Goal: Task Accomplishment & Management: Manage account settings

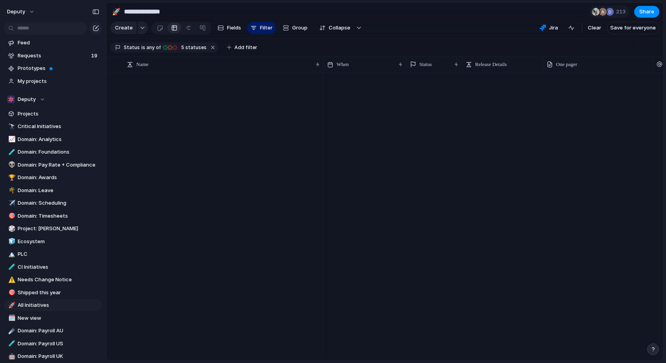
scroll to position [4045, 0]
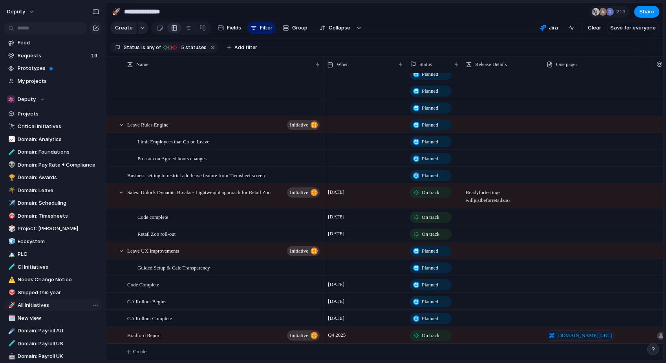
click at [31, 305] on span "All Initiatives" at bounding box center [59, 305] width 82 height 8
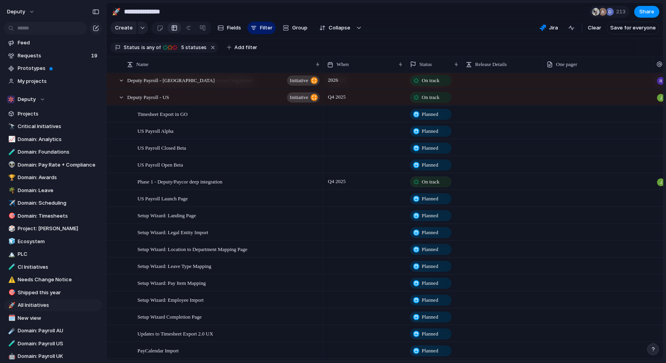
click at [297, 14] on section "**********" at bounding box center [384, 12] width 557 height 18
click at [35, 127] on span "Critical Initiatives" at bounding box center [59, 127] width 82 height 8
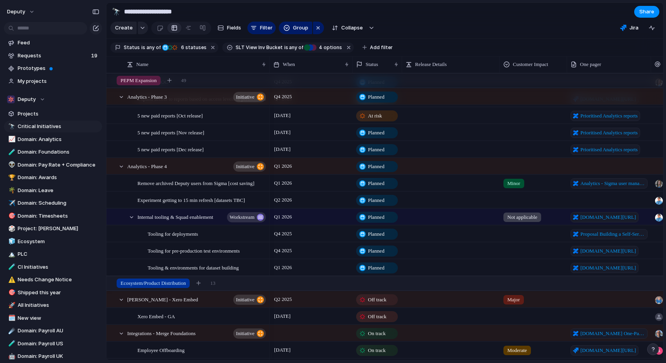
type input "**********"
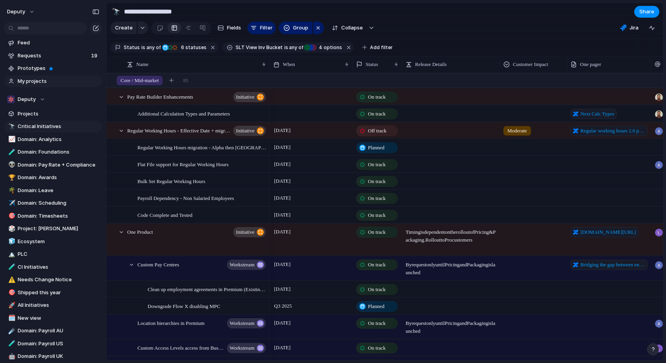
click at [40, 79] on span "My projects" at bounding box center [59, 81] width 82 height 8
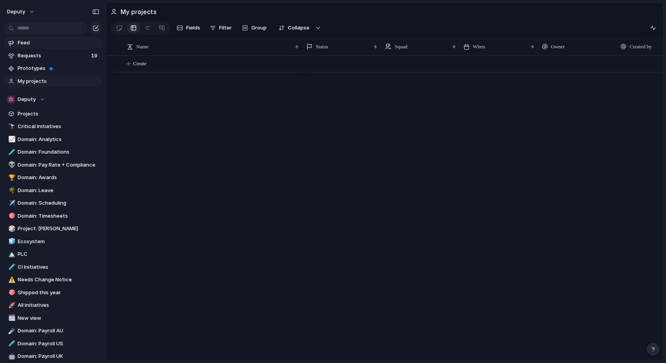
click at [25, 43] on span "Feed" at bounding box center [59, 43] width 82 height 8
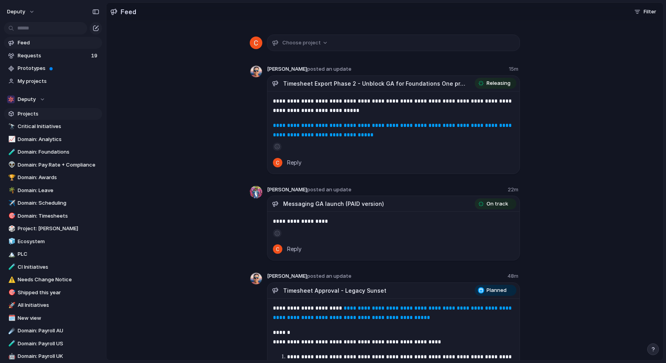
click at [40, 114] on span "Projects" at bounding box center [59, 114] width 82 height 8
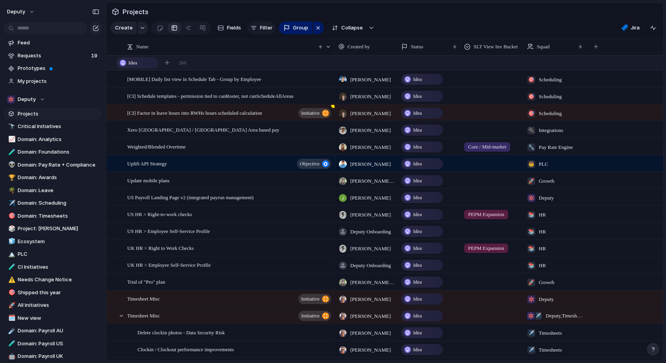
click at [260, 32] on span "Filter" at bounding box center [266, 28] width 13 height 8
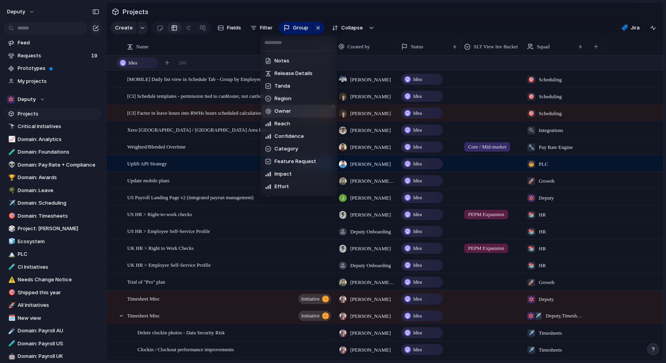
click at [281, 112] on span "Owner" at bounding box center [283, 111] width 16 height 8
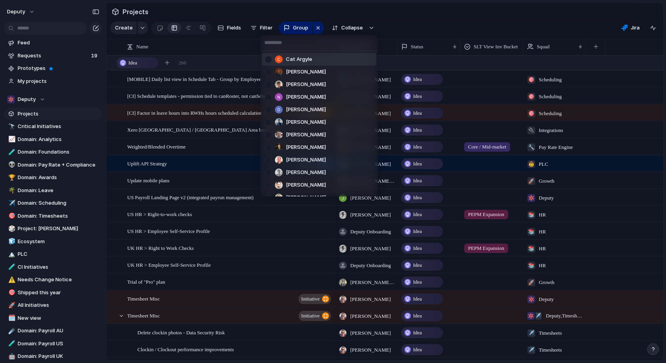
click at [300, 58] on span "Cat Argyle" at bounding box center [299, 59] width 26 height 8
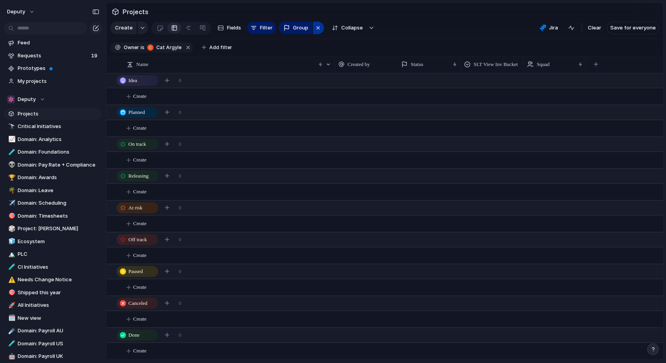
click at [316, 31] on div "button" at bounding box center [318, 27] width 6 height 9
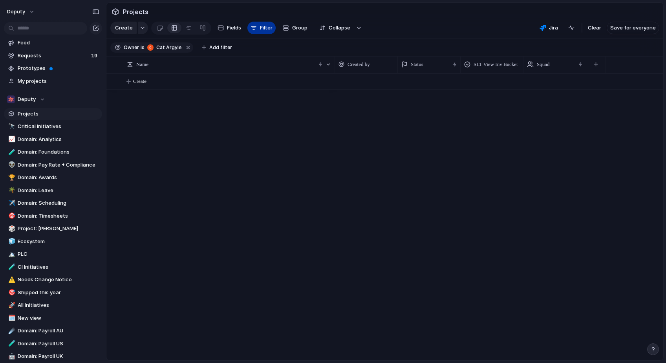
click at [257, 33] on button "Filter" at bounding box center [261, 28] width 28 height 13
click at [262, 32] on span "Filter" at bounding box center [266, 28] width 13 height 8
click at [187, 48] on button "button" at bounding box center [188, 47] width 10 height 10
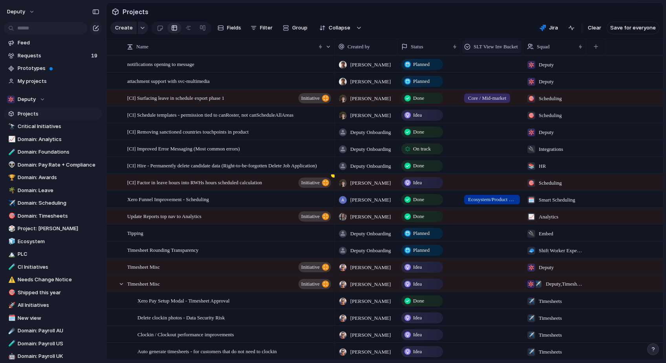
click at [508, 51] on span "SLT View Inv Bucket" at bounding box center [496, 47] width 44 height 8
click at [491, 95] on span "Sort ascending" at bounding box center [496, 95] width 38 height 8
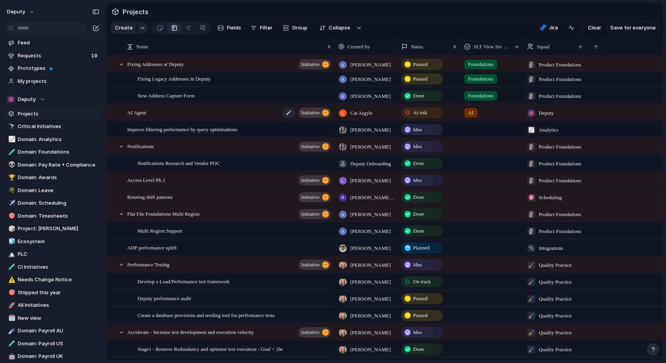
click at [179, 119] on div "AI Agent initiative" at bounding box center [229, 112] width 205 height 16
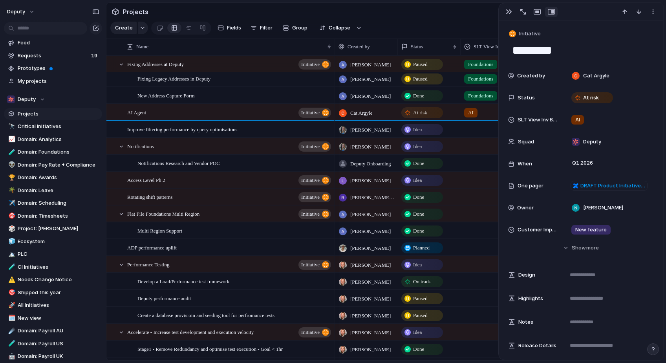
click at [538, 47] on textarea "********" at bounding box center [580, 50] width 139 height 16
drag, startPoint x: 534, startPoint y: 50, endPoint x: 590, endPoint y: 45, distance: 56.8
click at [590, 45] on textarea "********" at bounding box center [580, 50] width 139 height 16
type textarea "**********"
click at [617, 141] on div "Deputy" at bounding box center [609, 141] width 82 height 9
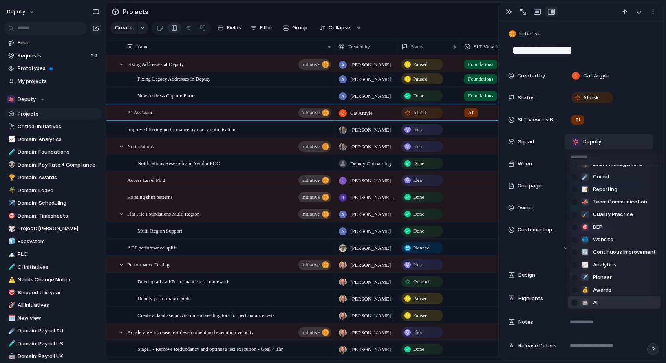
click at [575, 302] on div at bounding box center [575, 303] width 14 height 14
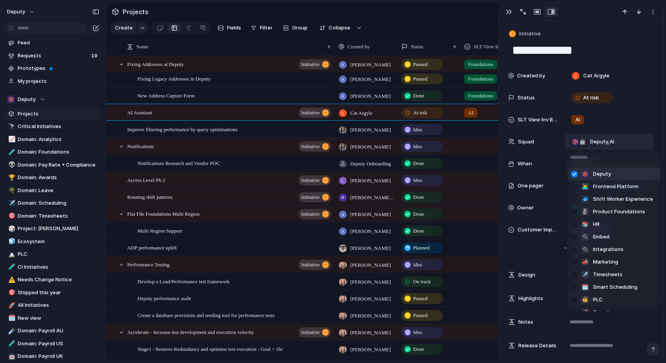
click at [573, 174] on div at bounding box center [575, 174] width 14 height 14
click at [644, 137] on div "Deputy 👨‍💻 Frontend Platform 🧢 Shift Worker Experience 🗿 Product Foundations 📚 …" at bounding box center [333, 181] width 666 height 363
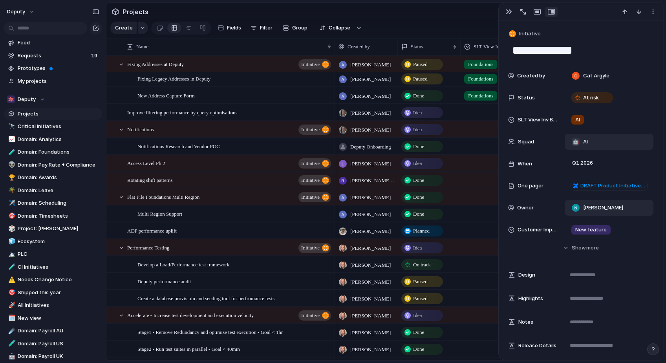
click at [622, 207] on div "[PERSON_NAME]" at bounding box center [597, 207] width 58 height 9
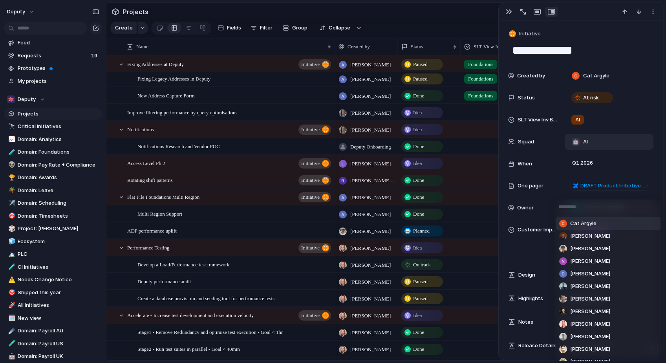
click at [599, 225] on li "Cat Argyle" at bounding box center [608, 223] width 104 height 13
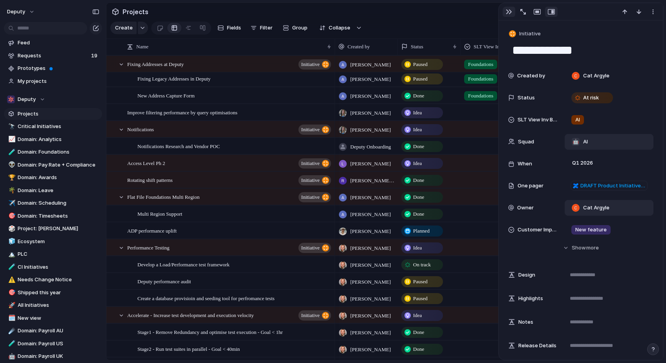
click at [507, 12] on div "button" at bounding box center [509, 12] width 6 height 6
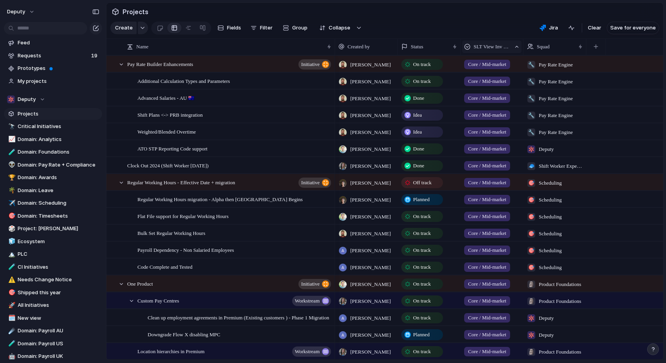
click at [501, 51] on span "SLT View Inv Bucket" at bounding box center [492, 47] width 37 height 8
click at [498, 97] on span "Clear sort" at bounding box center [489, 96] width 25 height 8
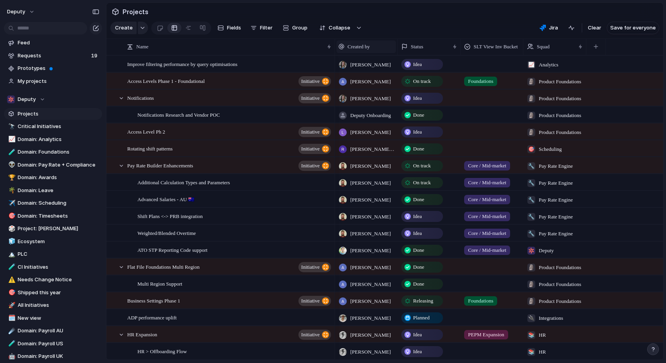
click at [362, 51] on span "Created by" at bounding box center [359, 47] width 22 height 8
click at [372, 53] on div "Modify Hide Sort ascending Sort descending" at bounding box center [333, 181] width 666 height 363
click at [263, 29] on span "Filter" at bounding box center [266, 28] width 13 height 8
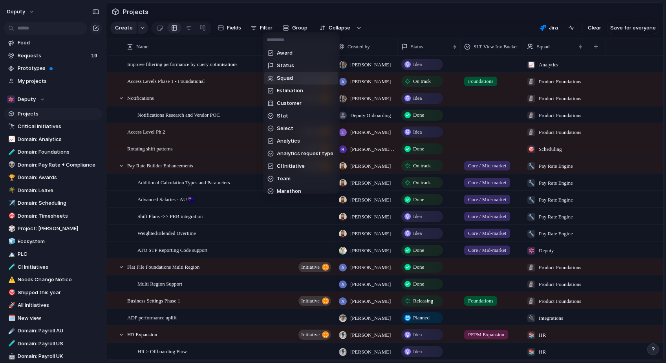
click at [287, 79] on span "Squad" at bounding box center [285, 78] width 16 height 8
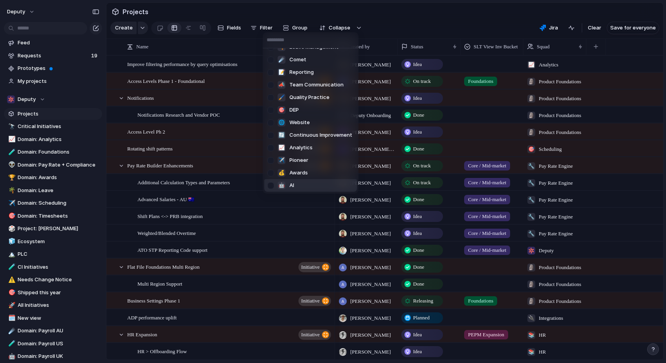
click at [271, 186] on div at bounding box center [271, 186] width 14 height 14
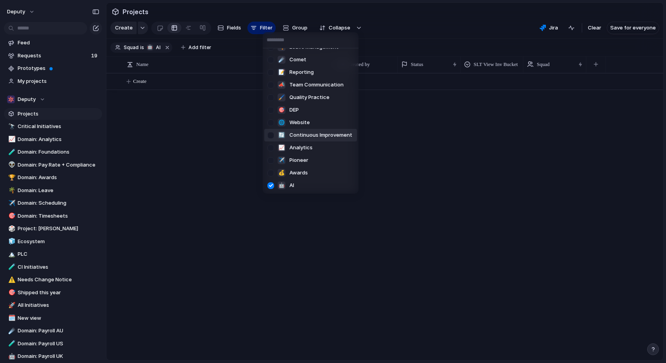
click at [472, 30] on div "Deputy 👨‍💻 Frontend Platform 🧢 Shift Worker Experience 🗿 Product Foundations 📚 …" at bounding box center [333, 181] width 666 height 363
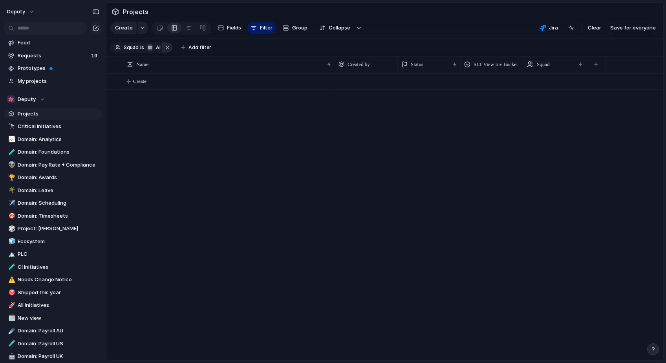
click at [164, 51] on button "button" at bounding box center [167, 47] width 10 height 10
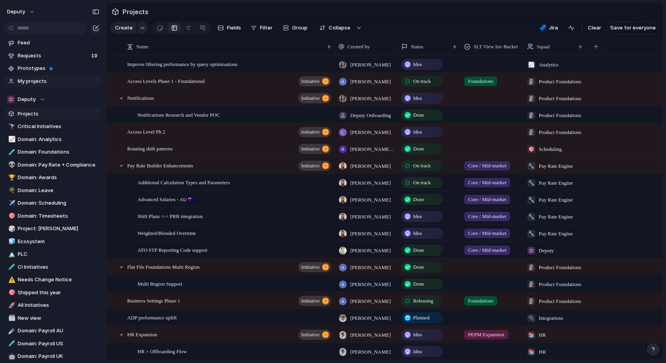
click at [39, 81] on span "My projects" at bounding box center [59, 81] width 82 height 8
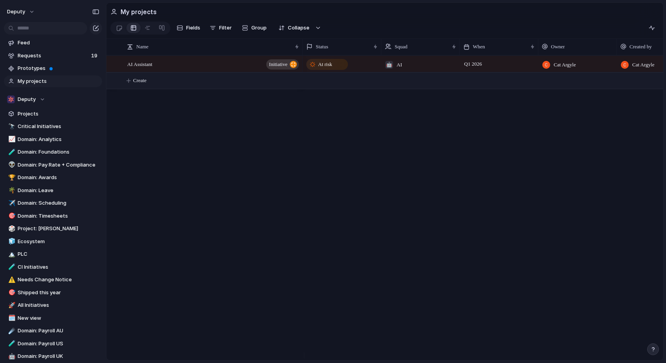
click at [140, 84] on span "Create" at bounding box center [139, 81] width 13 height 8
click at [197, 68] on div "AI Assistant initiative" at bounding box center [213, 64] width 173 height 16
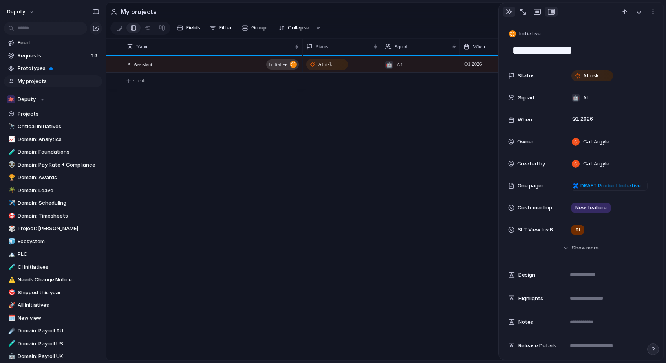
click at [506, 10] on div "button" at bounding box center [509, 12] width 6 height 6
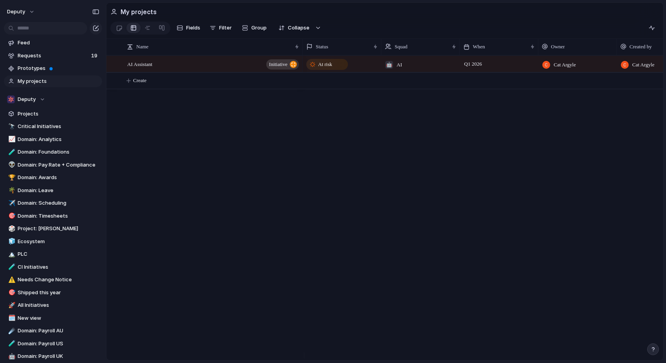
click at [26, 79] on span "My projects" at bounding box center [59, 81] width 82 height 8
click at [191, 143] on div "AI Assistant initiative At risk 🤖 AI Q1 2026 Cat Argyle Cat Argyle Create" at bounding box center [384, 207] width 557 height 305
click at [26, 112] on span "Projects" at bounding box center [59, 114] width 82 height 8
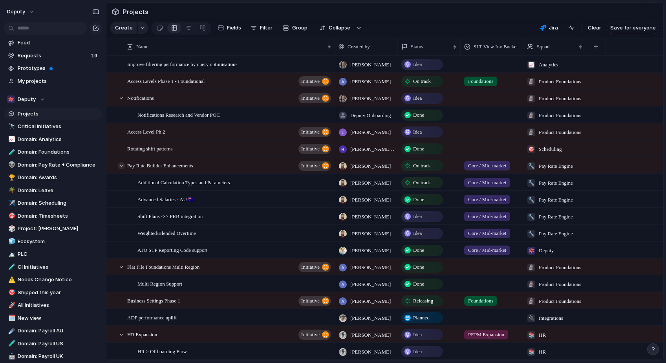
click at [120, 169] on div at bounding box center [121, 165] width 7 height 7
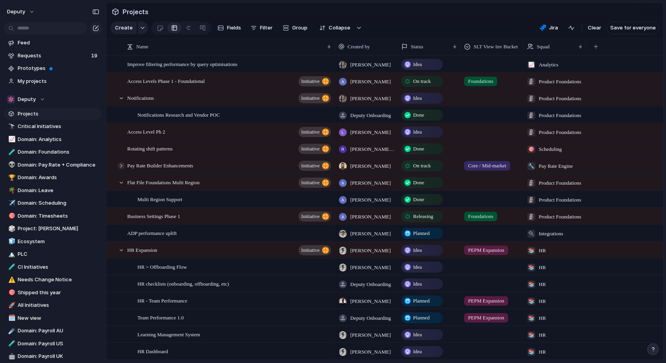
click at [120, 169] on div at bounding box center [121, 165] width 7 height 7
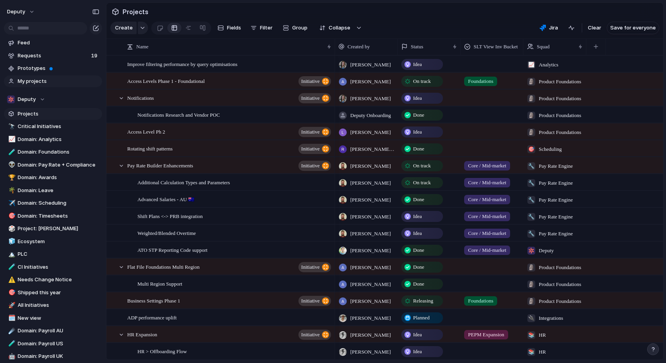
click at [22, 80] on span "My projects" at bounding box center [59, 81] width 82 height 8
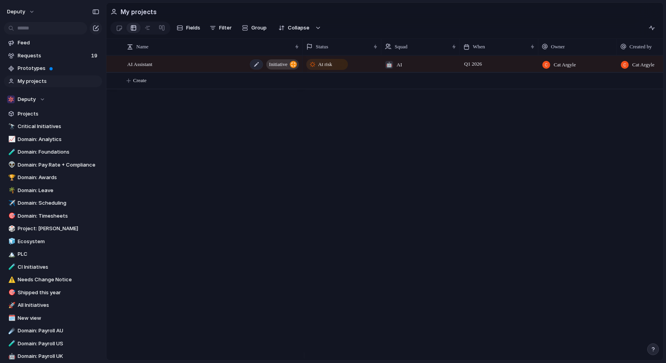
click at [139, 68] on span "AI Assistant" at bounding box center [139, 63] width 25 height 9
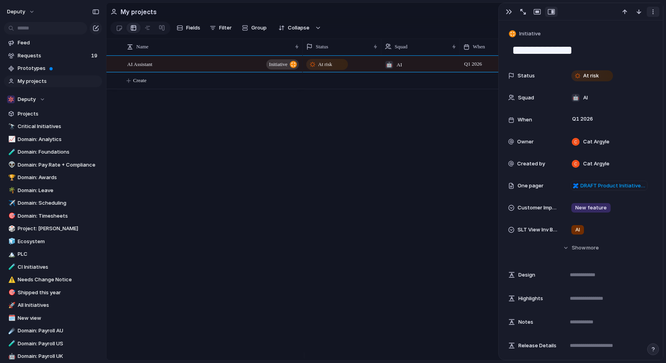
click at [653, 13] on div "button" at bounding box center [653, 12] width 6 height 6
click at [653, 13] on div "Mark as duplicate Delete" at bounding box center [333, 181] width 666 height 363
click at [135, 84] on span "Create" at bounding box center [139, 81] width 13 height 8
click at [215, 84] on button "Create" at bounding box center [394, 81] width 561 height 16
click at [31, 114] on span "Projects" at bounding box center [59, 114] width 82 height 8
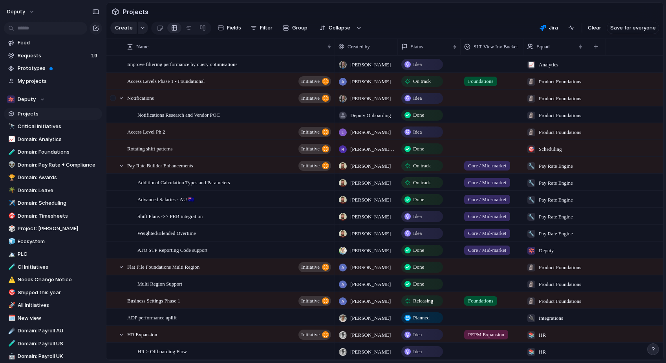
click at [117, 106] on div at bounding box center [114, 100] width 14 height 21
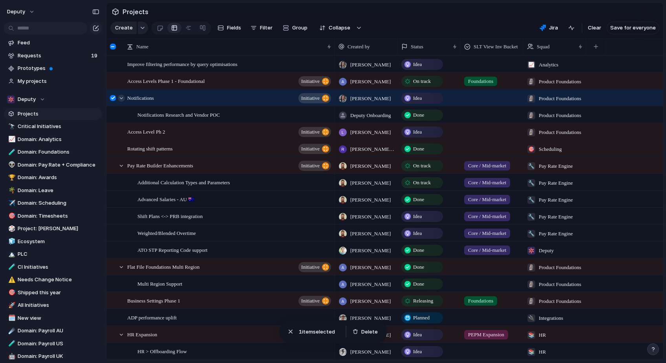
click at [120, 102] on div at bounding box center [121, 98] width 7 height 7
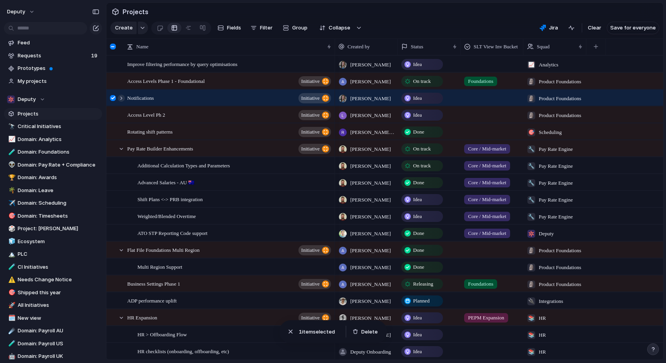
click at [120, 102] on div at bounding box center [121, 98] width 7 height 7
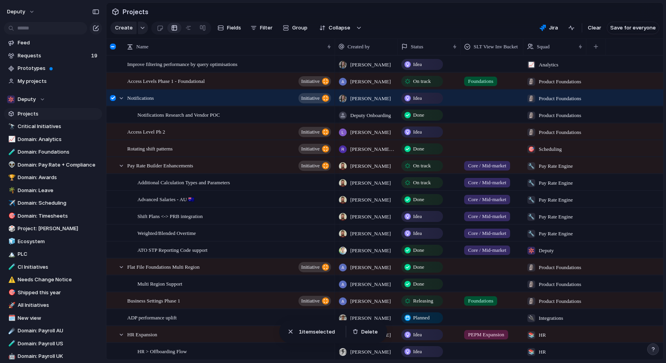
click at [113, 101] on div at bounding box center [113, 98] width 6 height 6
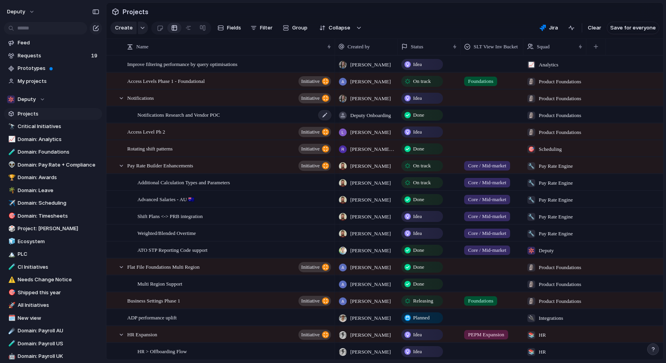
click at [183, 119] on span "Notifications Research and Vendor POC" at bounding box center [178, 114] width 82 height 9
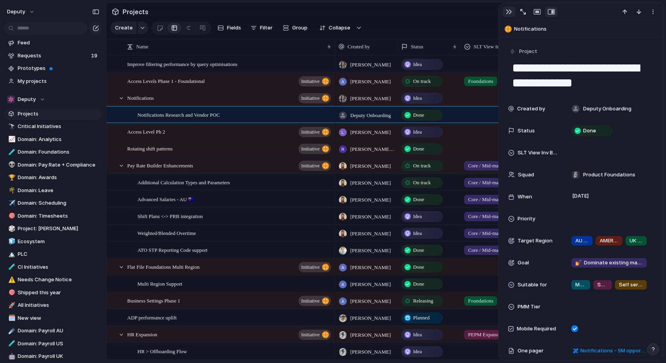
click at [508, 10] on div "button" at bounding box center [509, 12] width 6 height 6
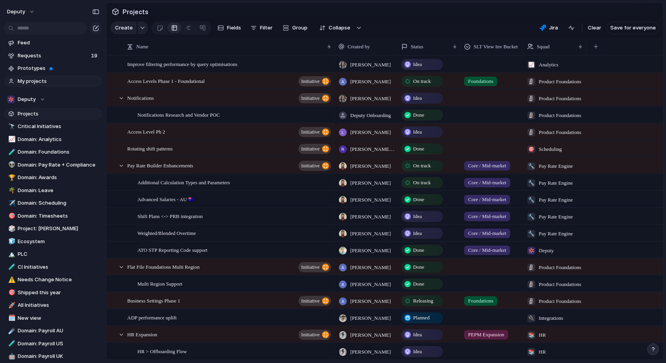
click at [33, 82] on span "My projects" at bounding box center [59, 81] width 82 height 8
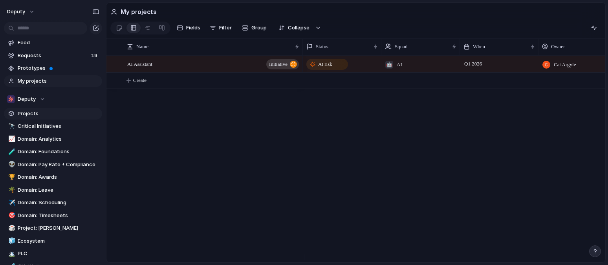
click at [27, 117] on span "Projects" at bounding box center [59, 114] width 82 height 8
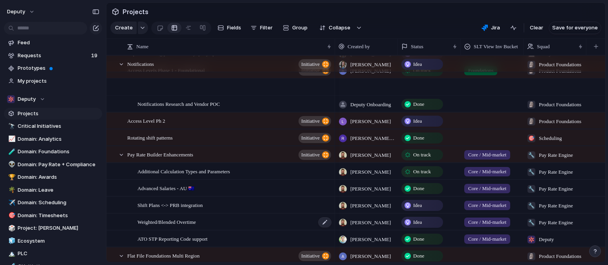
scroll to position [35, 0]
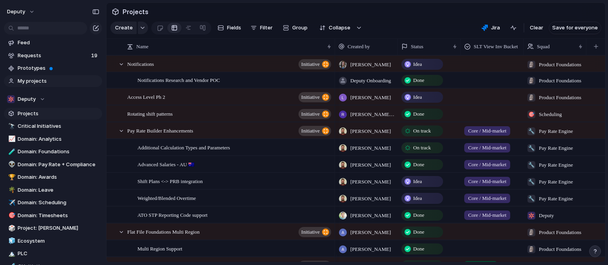
click at [38, 79] on span "My projects" at bounding box center [59, 81] width 82 height 8
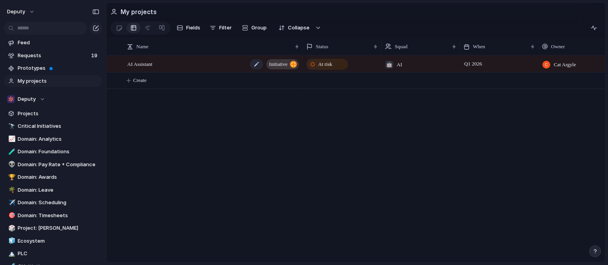
click at [203, 66] on div "AI Assistant initiative" at bounding box center [213, 64] width 173 height 16
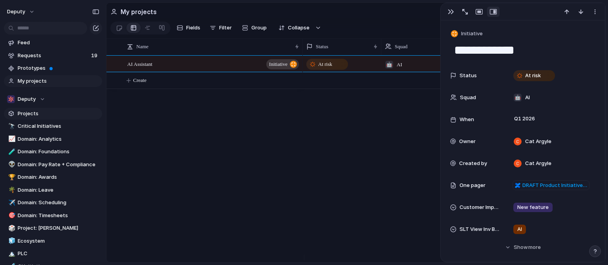
click at [37, 114] on span "Projects" at bounding box center [59, 114] width 82 height 8
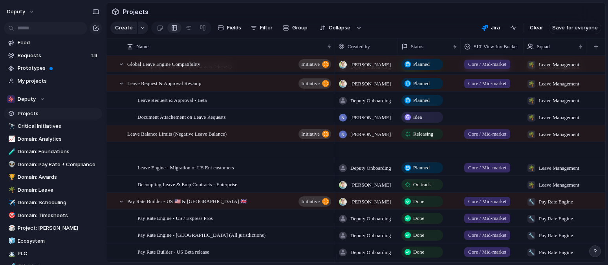
scroll to position [3317, 0]
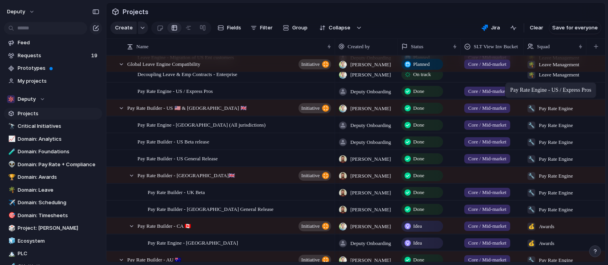
drag, startPoint x: 604, startPoint y: 114, endPoint x: 591, endPoint y: 84, distance: 32.2
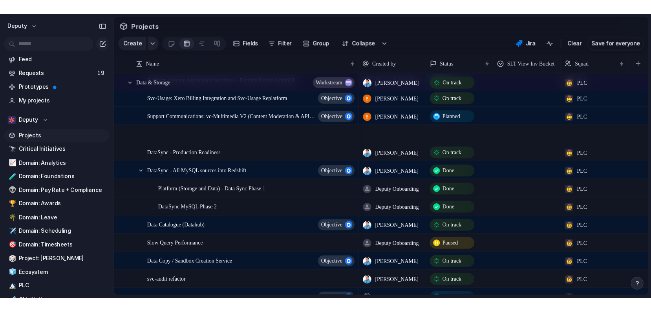
scroll to position [4203, 0]
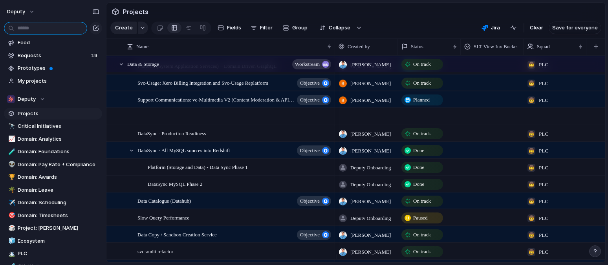
click at [53, 30] on input "text" at bounding box center [45, 28] width 83 height 13
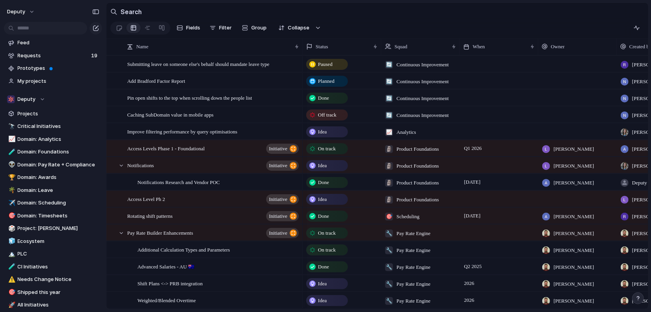
click at [590, 13] on section "Search" at bounding box center [377, 12] width 542 height 18
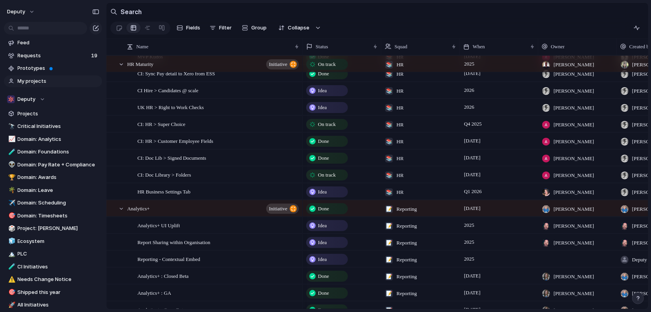
click at [41, 83] on span "My projects" at bounding box center [59, 81] width 82 height 8
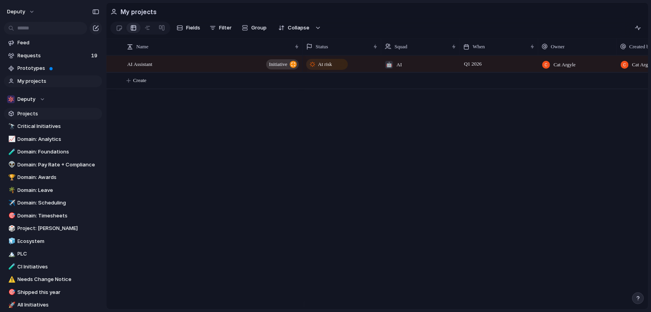
click at [29, 112] on span "Projects" at bounding box center [59, 114] width 82 height 8
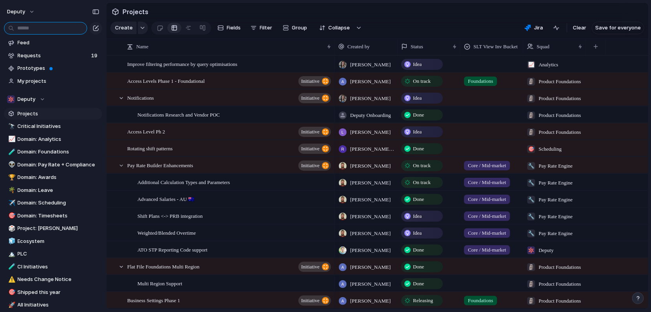
click at [38, 27] on input "text" at bounding box center [45, 28] width 83 height 13
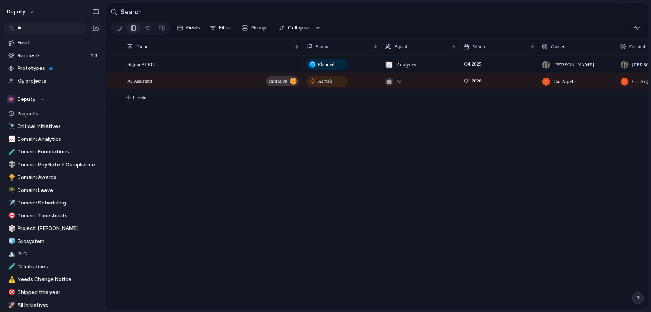
type input "*"
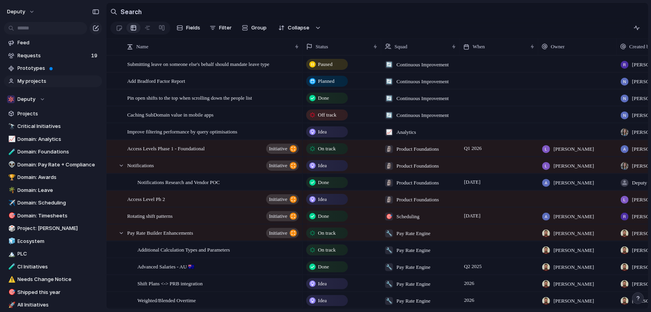
click at [39, 86] on link "My projects" at bounding box center [53, 81] width 98 height 12
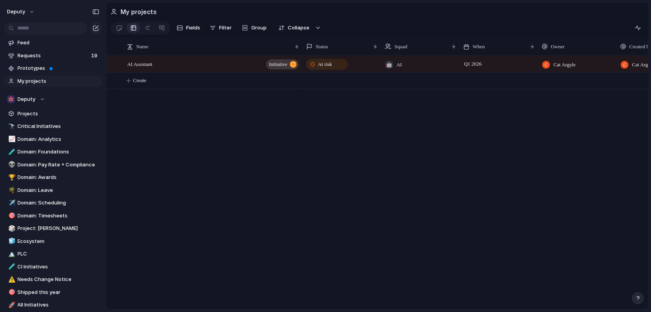
click at [417, 68] on div "🤖 AI" at bounding box center [421, 62] width 78 height 13
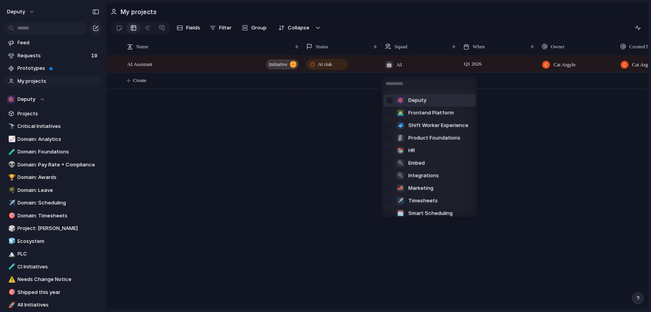
click at [322, 123] on div "Deputy 👨‍💻 Frontend Platform 🧢 Shift Worker Experience 🗿 Product Foundations 📚 …" at bounding box center [325, 156] width 651 height 312
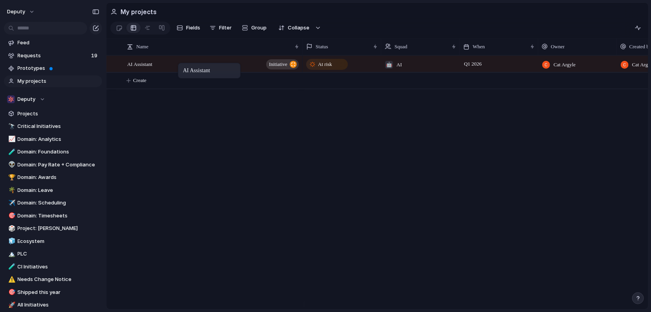
drag, startPoint x: 196, startPoint y: 66, endPoint x: 182, endPoint y: 62, distance: 13.9
click at [29, 113] on span "Projects" at bounding box center [59, 114] width 82 height 8
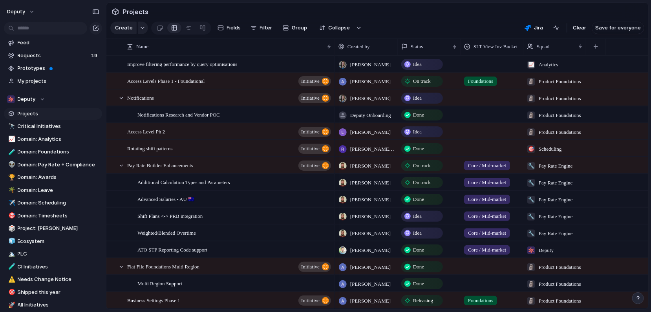
click at [620, 11] on section "Projects" at bounding box center [377, 12] width 542 height 18
click at [617, 13] on section "Projects" at bounding box center [377, 12] width 542 height 18
drag, startPoint x: 601, startPoint y: 16, endPoint x: 589, endPoint y: 17, distance: 11.8
click at [597, 17] on section "Projects" at bounding box center [377, 12] width 542 height 18
click at [518, 16] on section "Projects" at bounding box center [377, 12] width 542 height 18
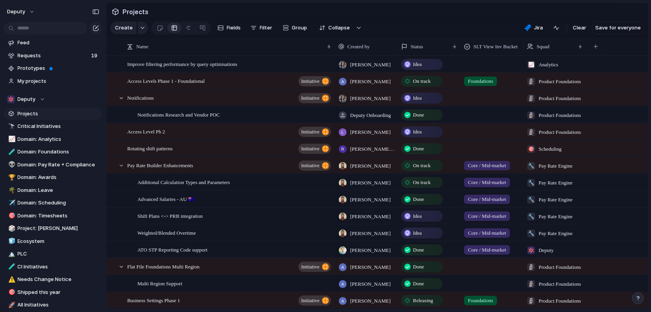
click at [555, 18] on section "Projects" at bounding box center [377, 12] width 542 height 18
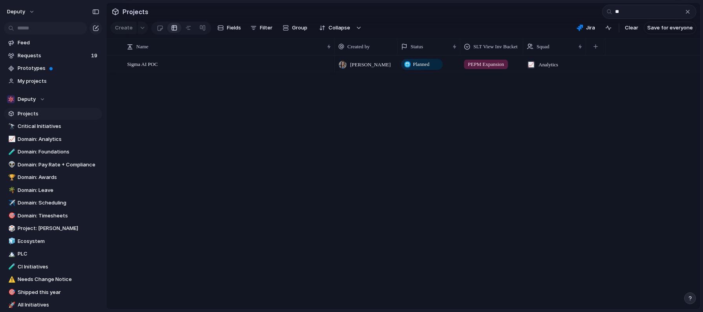
type input "*"
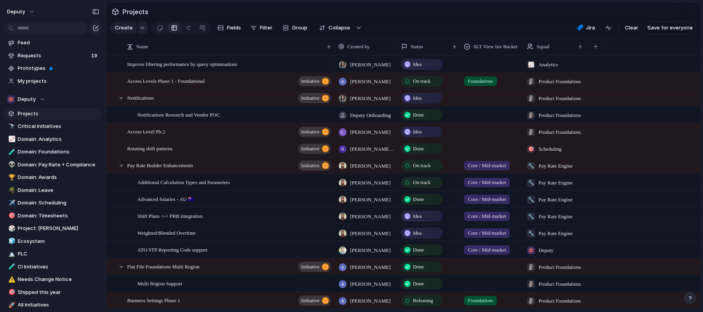
click at [580, 69] on div "📈 Analytics" at bounding box center [555, 62] width 62 height 13
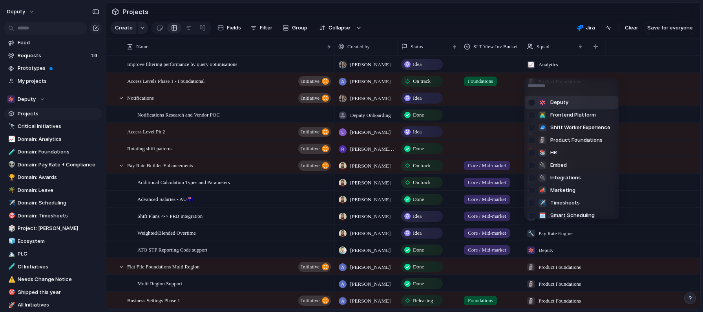
click at [538, 28] on div "Deputy 👨‍💻 Frontend Platform 🧢 Shift Worker Experience 🗿 Product Foundations 📚 …" at bounding box center [351, 156] width 703 height 312
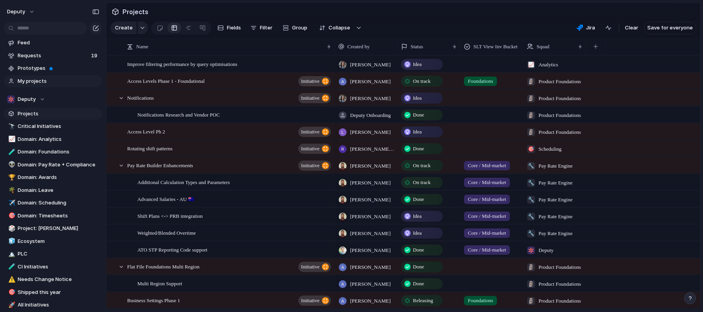
click at [42, 79] on span "My projects" at bounding box center [59, 81] width 82 height 8
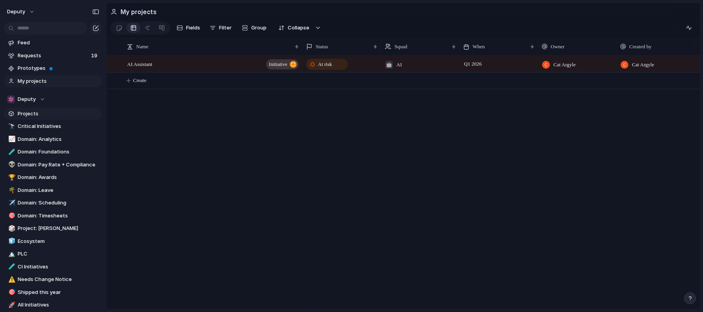
click at [33, 117] on span "Projects" at bounding box center [59, 114] width 82 height 8
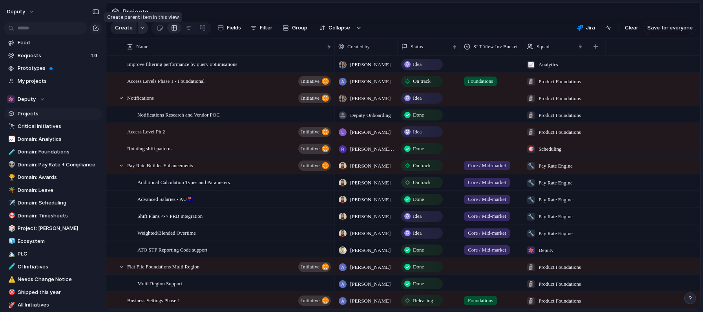
click at [142, 32] on button "button" at bounding box center [143, 28] width 10 height 13
click at [141, 32] on div "Theme Launch Goal Objective Key result Initiative Workstream Project Request Cu…" at bounding box center [351, 156] width 703 height 312
click at [142, 29] on div "button" at bounding box center [142, 27] width 5 height 3
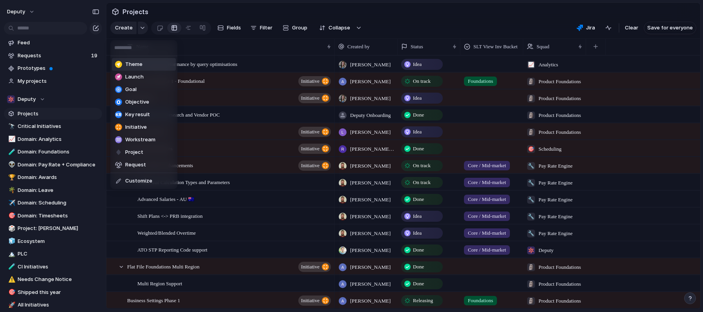
click at [141, 31] on div "Theme Launch Goal Objective Key result Initiative Workstream Project Request Cu…" at bounding box center [351, 156] width 703 height 312
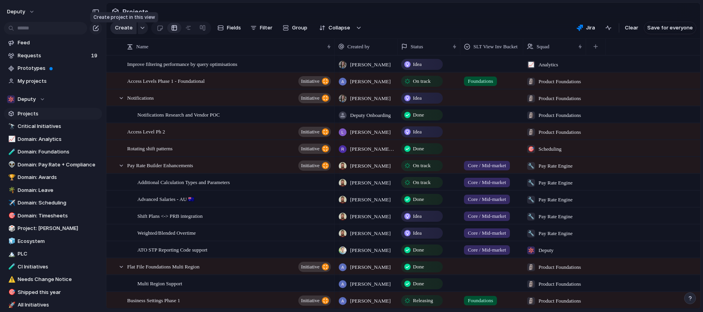
click at [123, 32] on span "Create" at bounding box center [124, 28] width 18 height 8
click at [138, 27] on button "button" at bounding box center [143, 28] width 10 height 13
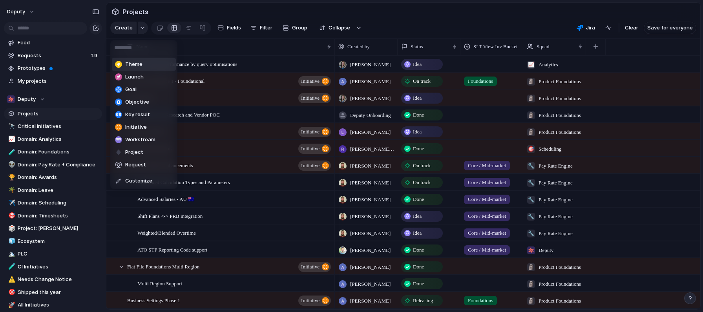
click at [141, 30] on div "Theme Launch Goal Objective Key result Initiative Workstream Project Request Cu…" at bounding box center [351, 156] width 703 height 312
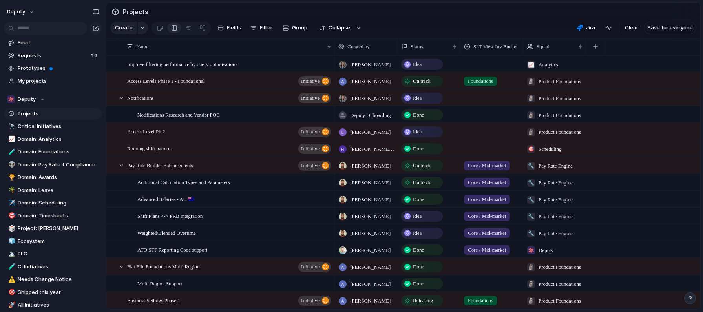
click at [385, 29] on section "Create Fields Filter Group Zoom Collapse Jira Clear Save for everyone" at bounding box center [403, 29] width 594 height 19
click at [264, 29] on span "Filter" at bounding box center [266, 28] width 13 height 8
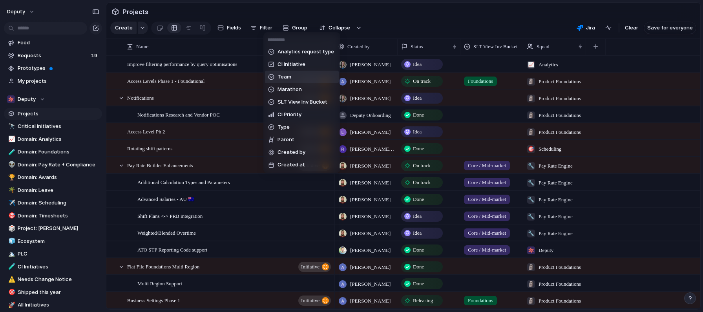
scroll to position [520, 0]
click at [393, 25] on div "End When Description Priority Cycle Design Roundtable Escalate Target Region Go…" at bounding box center [351, 156] width 703 height 312
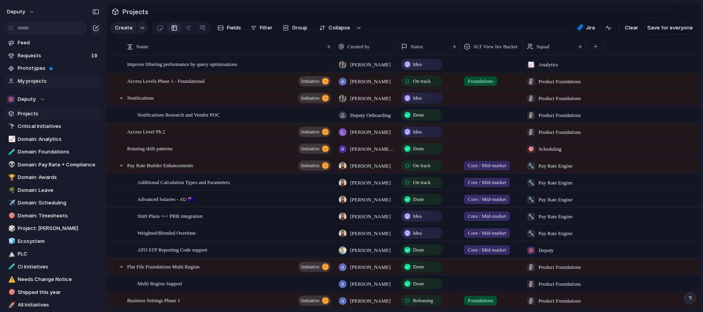
click at [45, 82] on span "My projects" at bounding box center [59, 81] width 82 height 8
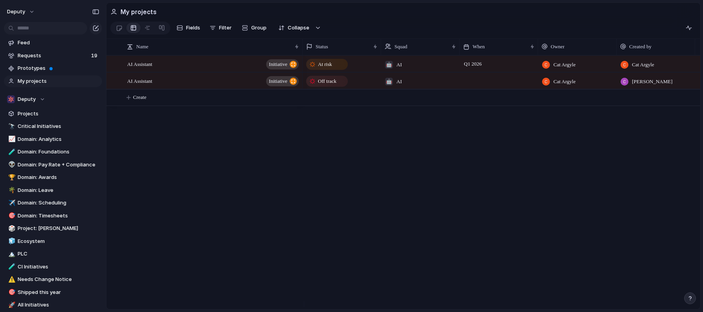
click at [328, 68] on span "At risk" at bounding box center [325, 64] width 14 height 8
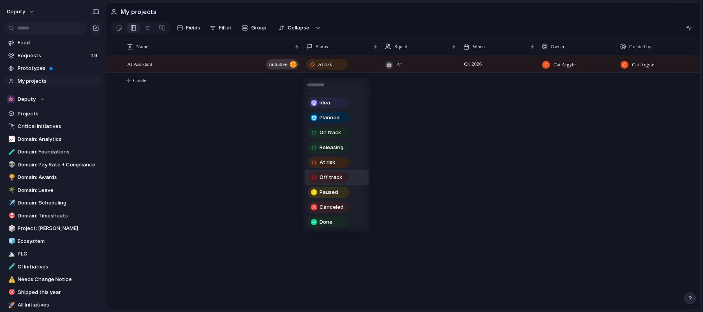
drag, startPoint x: 339, startPoint y: 179, endPoint x: 360, endPoint y: 166, distance: 24.9
click at [339, 179] on span "Off track" at bounding box center [331, 178] width 23 height 8
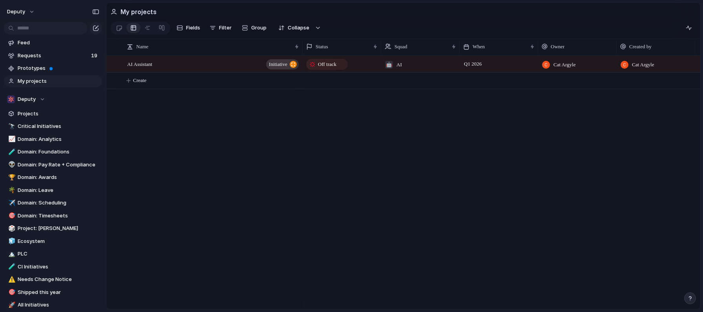
click at [427, 129] on div "Off track 🤖 AI Q1 2026 Cat Argyle Cat Argyle" at bounding box center [502, 182] width 398 height 254
click at [258, 122] on div "AI Assistant initiative Off track 🤖 Deputy , AI Q1 2026 Cat Argyle Cat Argyle C…" at bounding box center [403, 182] width 594 height 254
click at [220, 97] on div "AI Assistant initiative Off track 🤖 Deputy , AI Q1 2026 Cat Argyle Cat Argyle C…" at bounding box center [403, 182] width 594 height 254
